Goal: Task Accomplishment & Management: Manage account settings

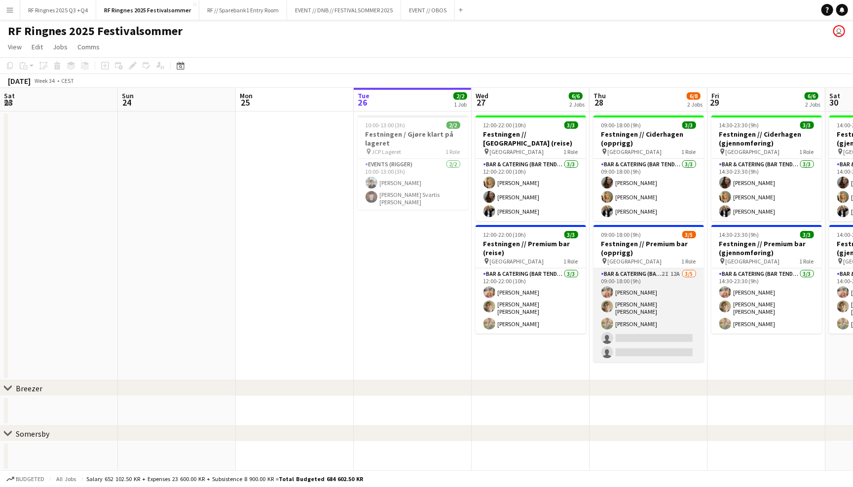
scroll to position [0, 235]
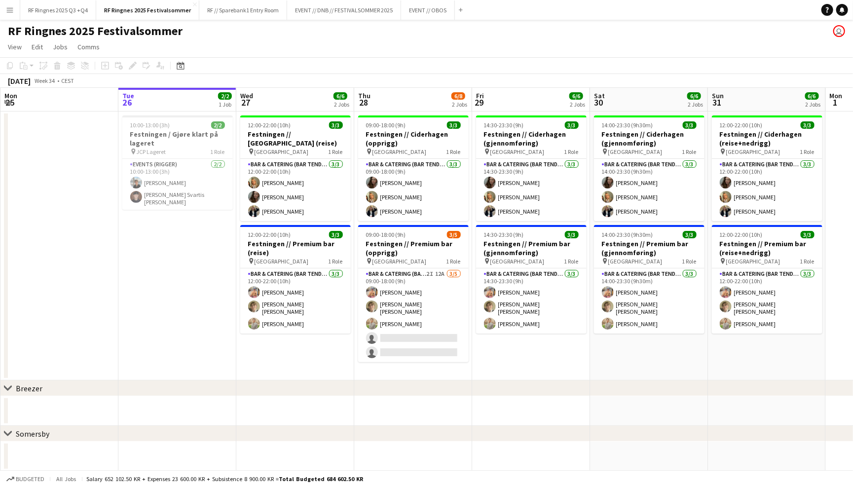
click at [387, 45] on app-page-menu "View Day view expanded Day view collapsed Month view Date picker Jump to [DATE]…" at bounding box center [426, 47] width 853 height 19
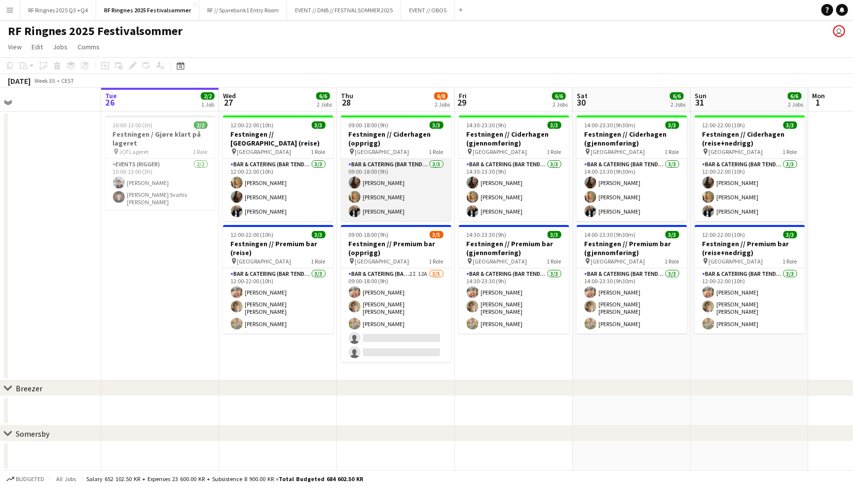
scroll to position [0, 258]
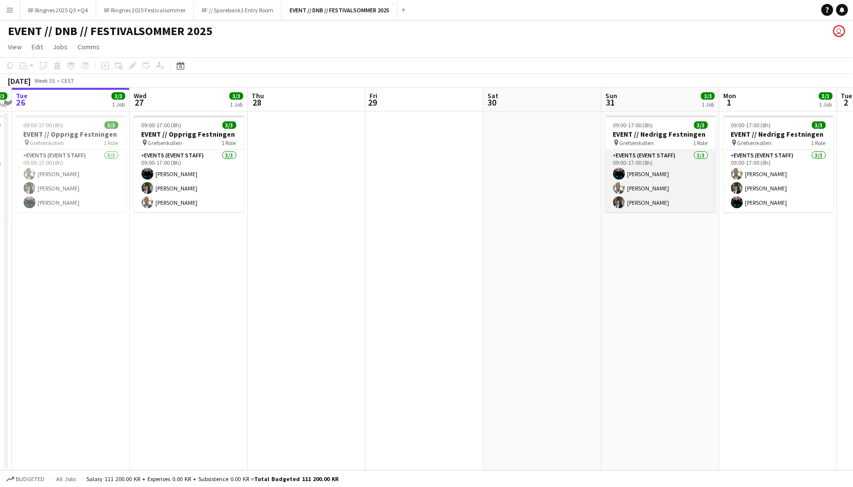
scroll to position [0, 223]
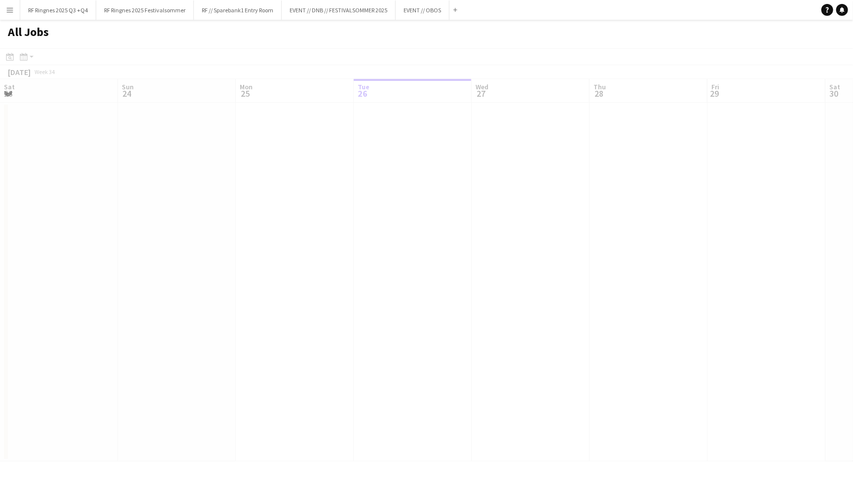
scroll to position [0, 235]
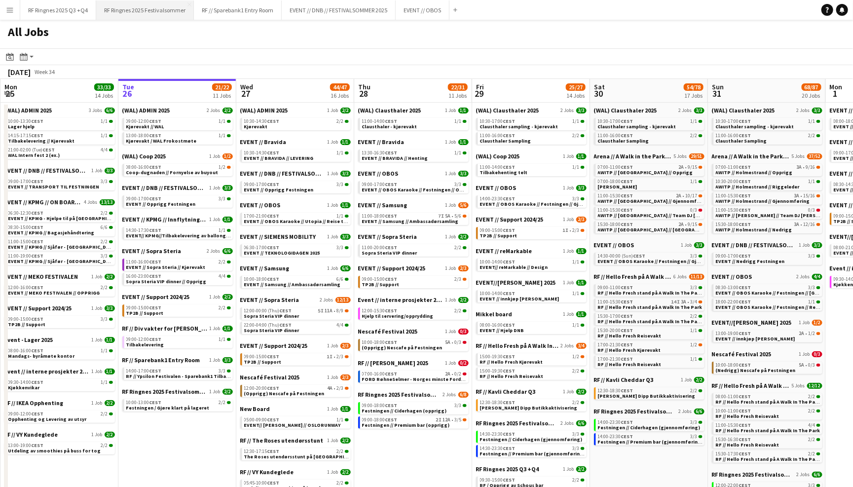
click at [177, 9] on button "RF Ringnes 2025 Festivalsommer Close" at bounding box center [145, 9] width 98 height 19
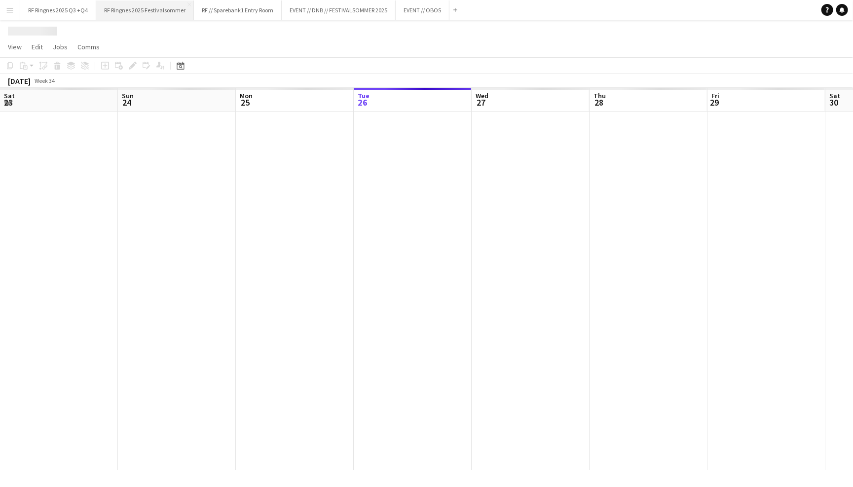
scroll to position [0, 235]
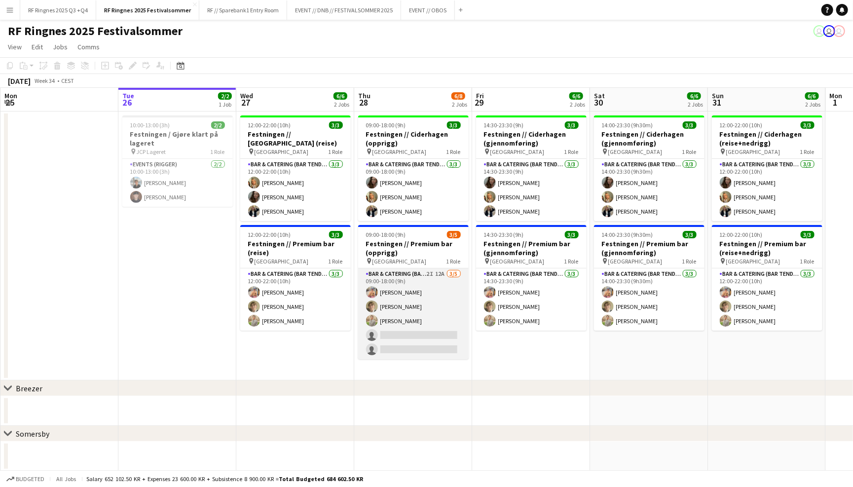
click at [403, 303] on app-card-role "Bar & Catering (Bar Tender) 2I 12A 3/5 09:00-18:00 (9h) Filip Øverli Bastian So…" at bounding box center [413, 313] width 111 height 91
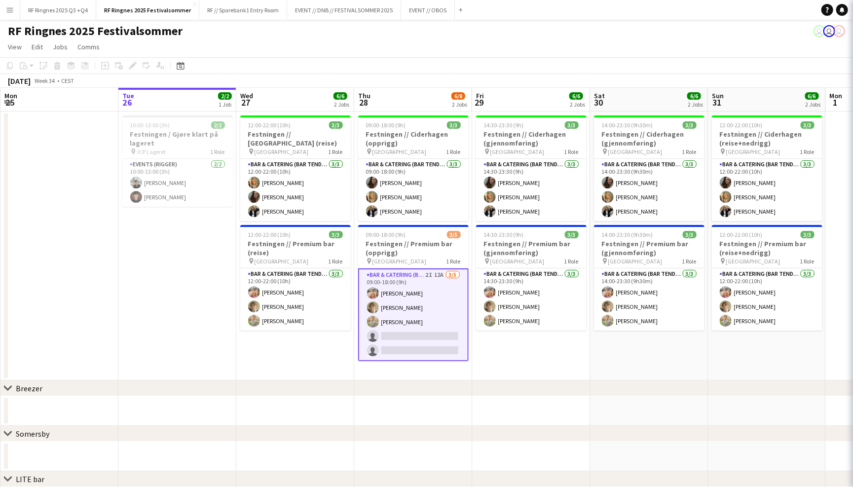
scroll to position [0, 235]
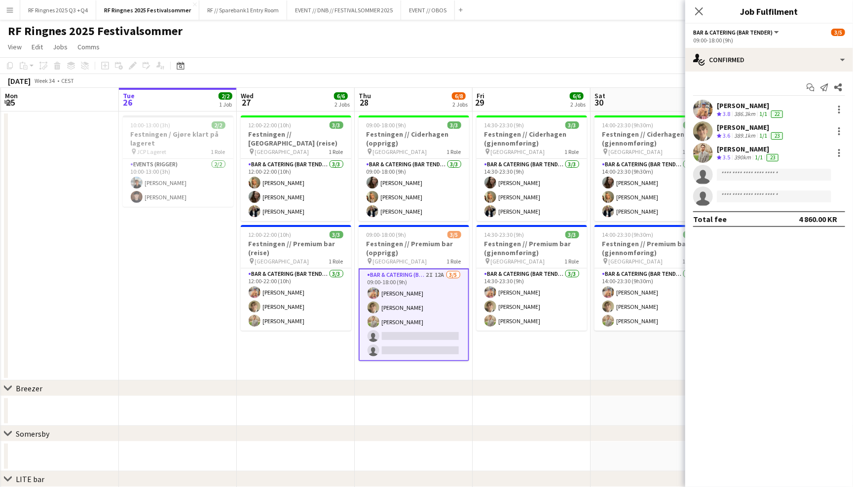
click at [703, 147] on app-user-avatar at bounding box center [703, 153] width 20 height 20
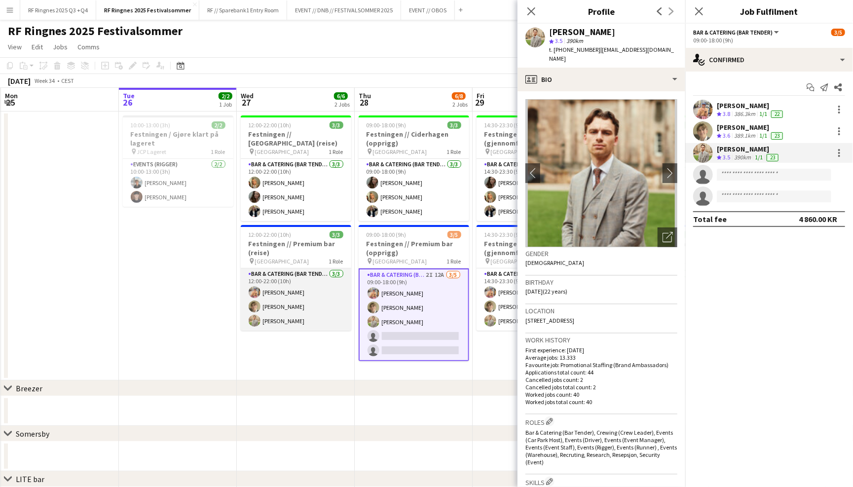
click at [325, 294] on app-card-role "Bar & Catering (Bar Tender) 3/3 12:00-22:00 (10h) Filip Øverli Bastian Solem Al…" at bounding box center [296, 299] width 111 height 62
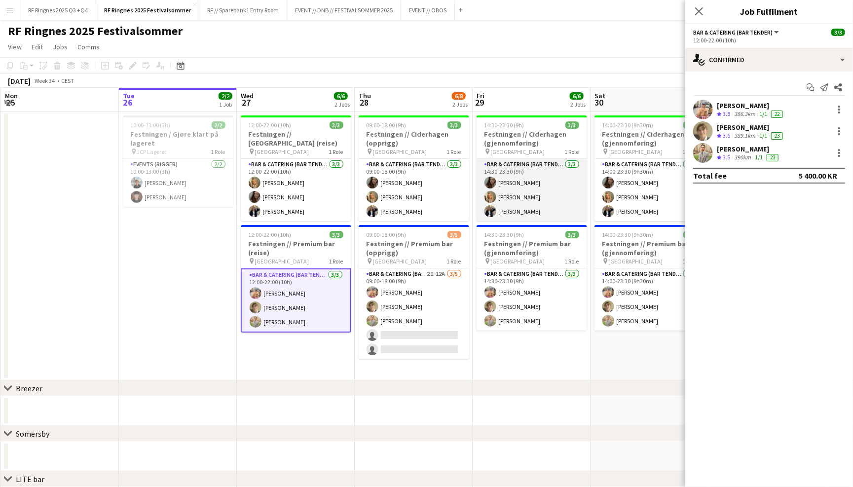
click at [528, 205] on app-card-role "Bar & Catering (Bar Tender) 3/3 14:30-23:30 (9h) Sandra Haavik Tuva Berglihn Lu…" at bounding box center [532, 190] width 111 height 62
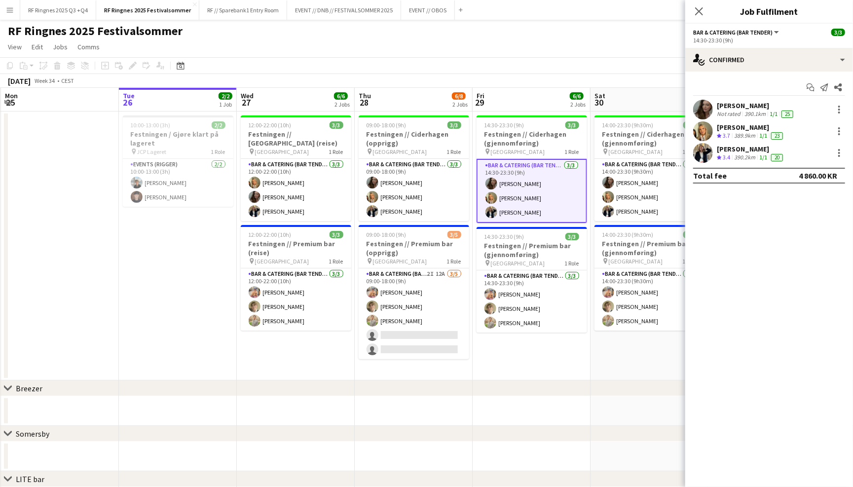
click at [710, 150] on app-user-avatar at bounding box center [703, 153] width 20 height 20
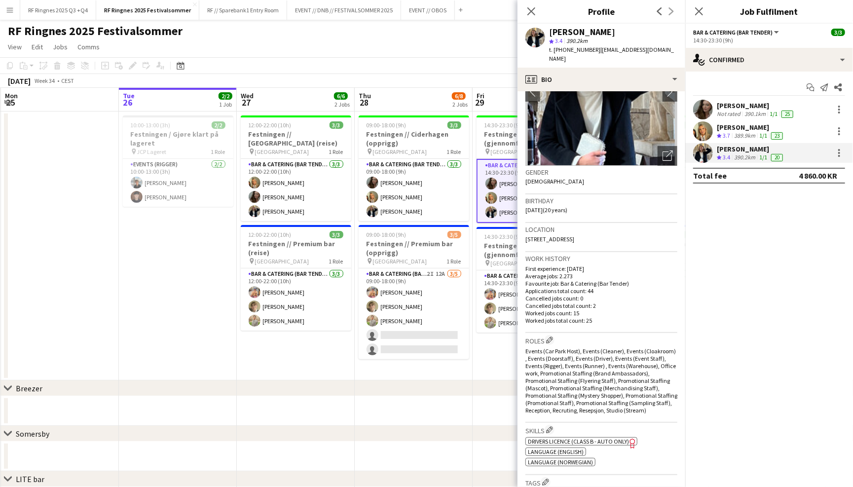
scroll to position [93, 0]
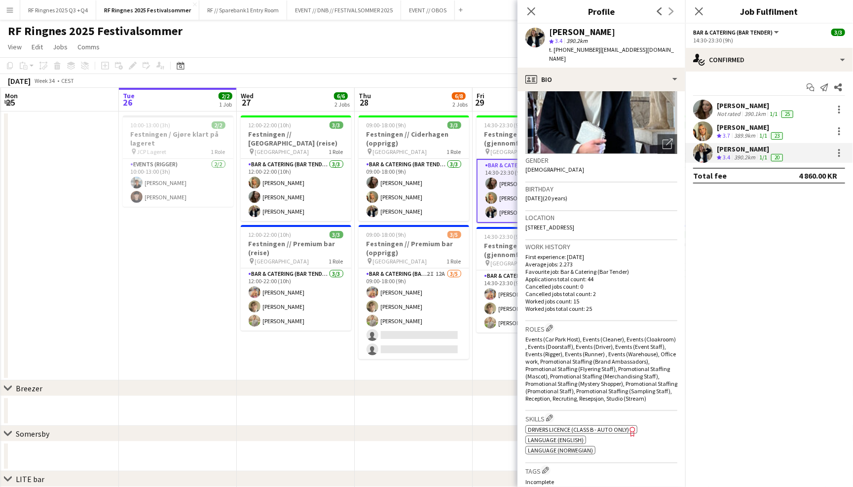
click at [703, 126] on app-user-avatar at bounding box center [703, 131] width 20 height 20
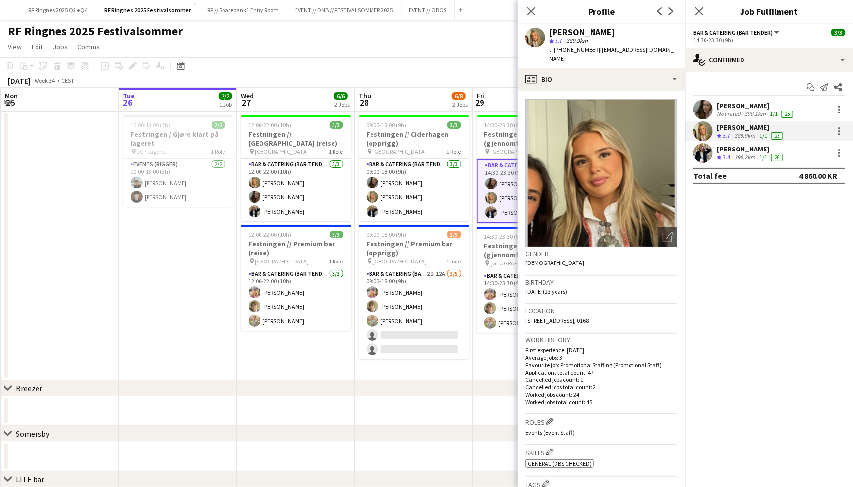
click at [703, 100] on app-user-avatar at bounding box center [703, 110] width 20 height 20
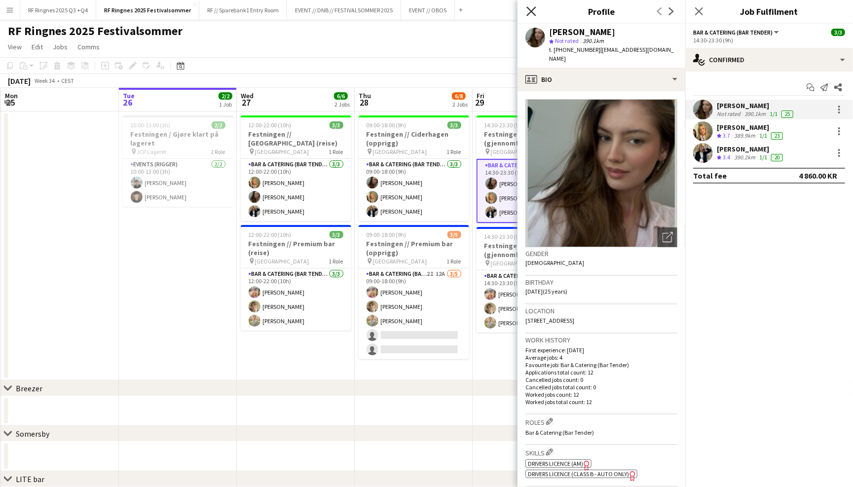
click at [532, 12] on icon at bounding box center [530, 10] width 9 height 9
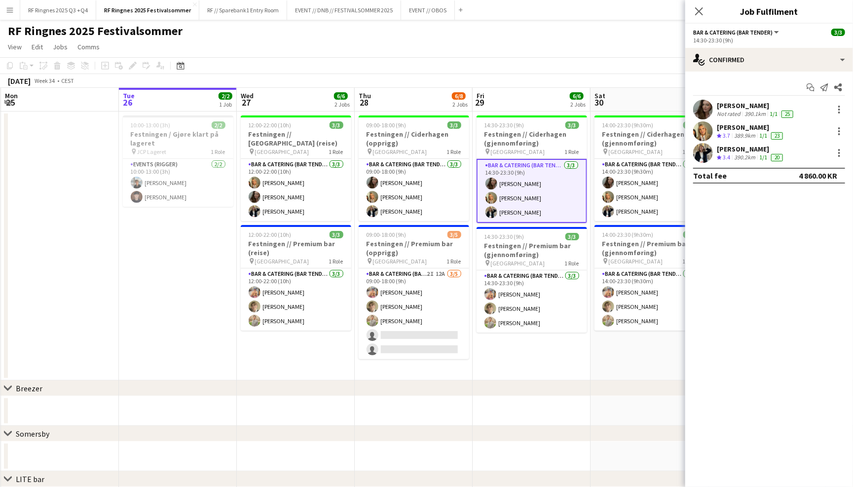
click at [514, 35] on div "RF Ringnes 2025 Festivalsommer user user user" at bounding box center [426, 29] width 853 height 19
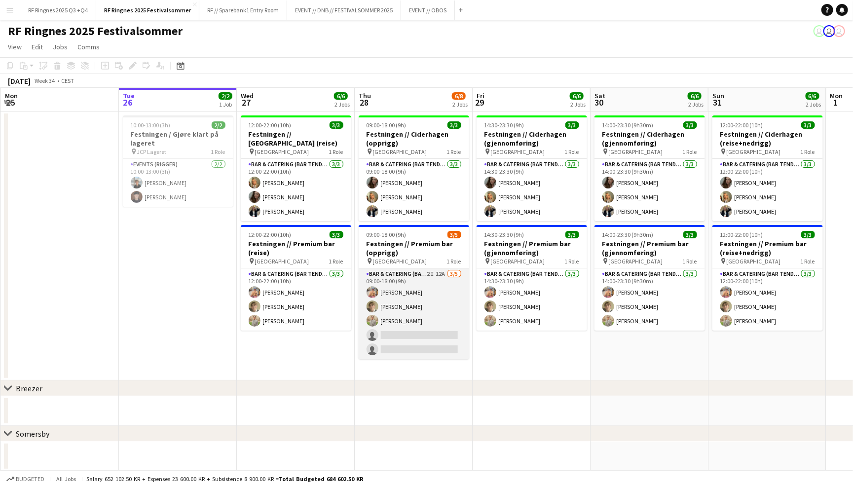
click at [419, 298] on app-card-role "Bar & Catering (Bar Tender) 2I 12A 3/5 09:00-18:00 (9h) Filip Øverli Bastian So…" at bounding box center [414, 313] width 111 height 91
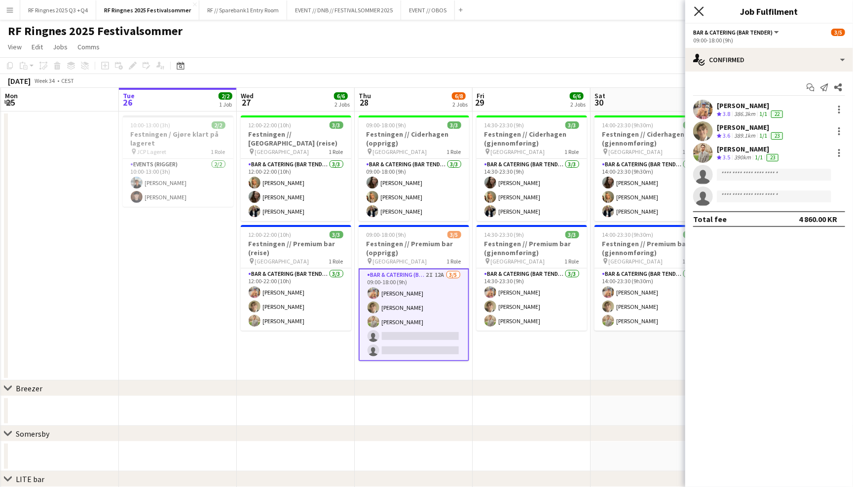
click at [696, 9] on icon "Close pop-in" at bounding box center [698, 10] width 9 height 9
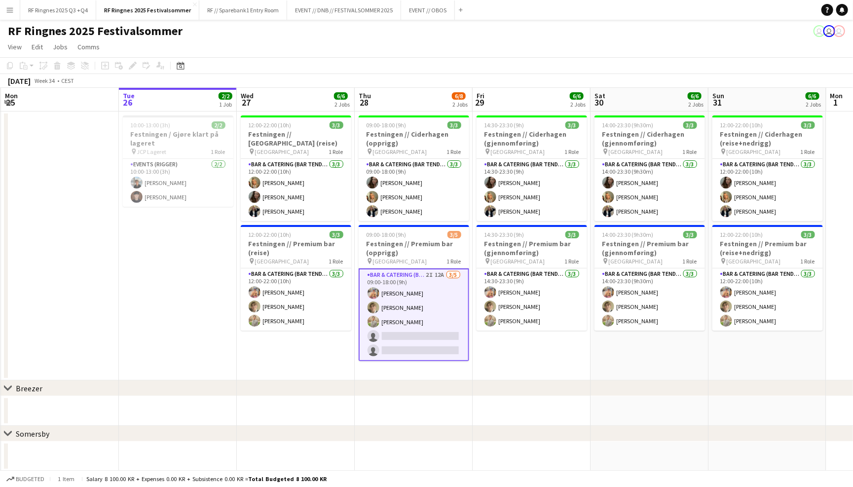
click at [423, 63] on app-toolbar "Copy Paste Paste Command V Paste with crew Command Shift V Paste linked Job Del…" at bounding box center [426, 65] width 853 height 17
